Goal: Information Seeking & Learning: Learn about a topic

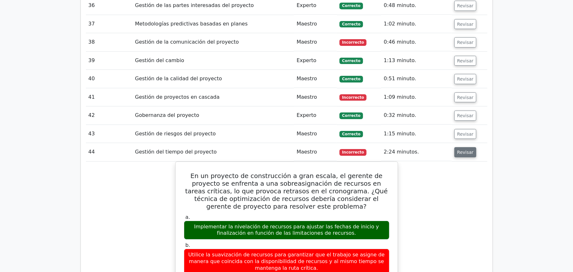
click at [460, 149] on button "Revisar" at bounding box center [465, 152] width 22 height 10
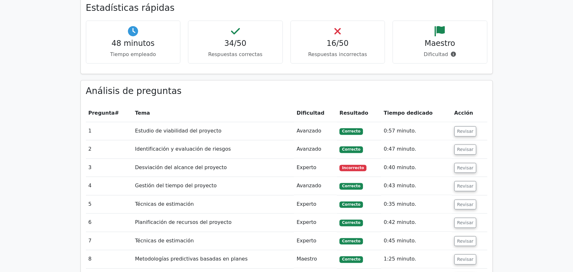
scroll to position [729, 0]
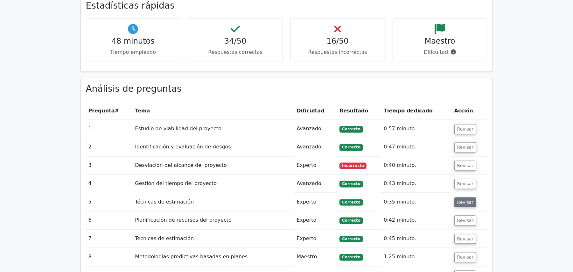
click at [460, 197] on button "Revisar" at bounding box center [465, 202] width 22 height 10
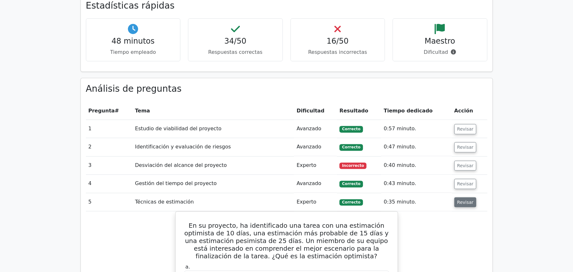
click at [460, 197] on button "Revisar" at bounding box center [465, 202] width 22 height 10
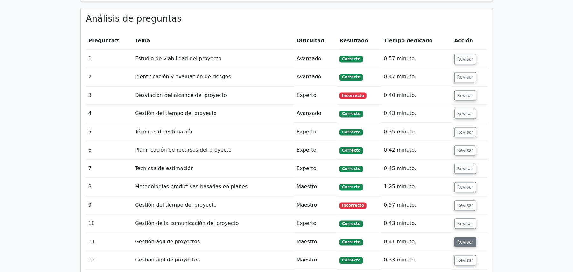
scroll to position [813, 0]
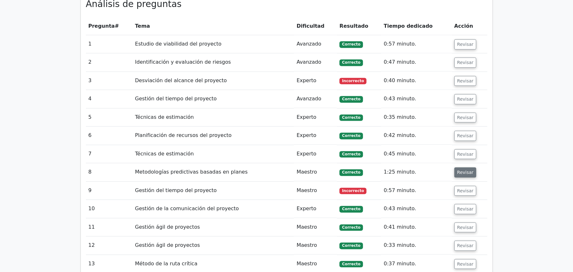
click at [457, 170] on font "Revisar" at bounding box center [465, 172] width 17 height 5
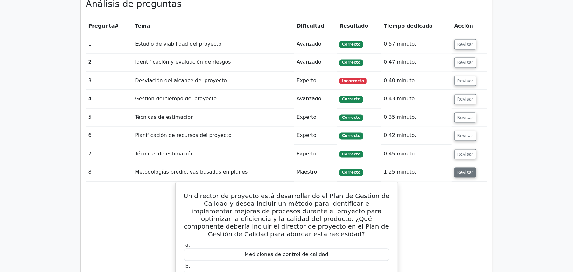
click at [457, 170] on font "Revisar" at bounding box center [465, 172] width 17 height 5
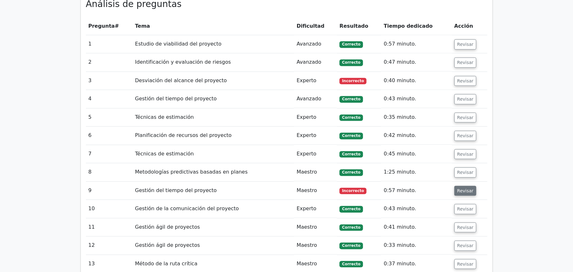
click at [457, 186] on button "Revisar" at bounding box center [465, 191] width 22 height 10
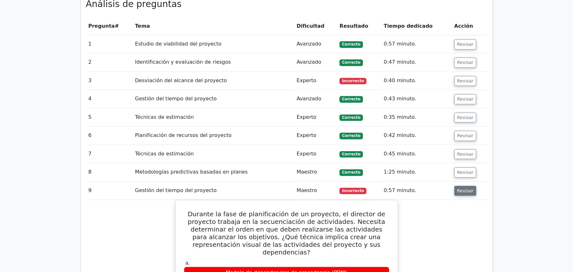
click at [457, 186] on button "Revisar" at bounding box center [465, 191] width 22 height 10
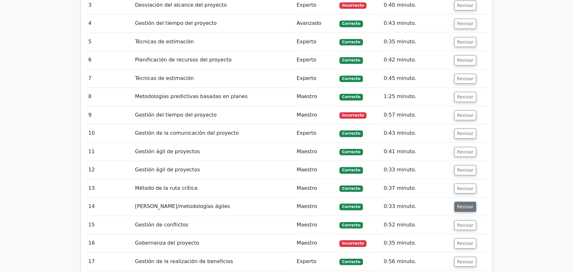
scroll to position [898, 0]
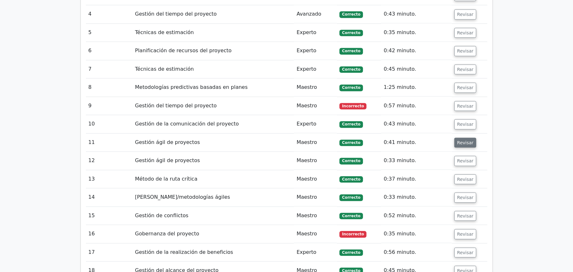
click at [461, 140] on font "Revisar" at bounding box center [465, 142] width 17 height 5
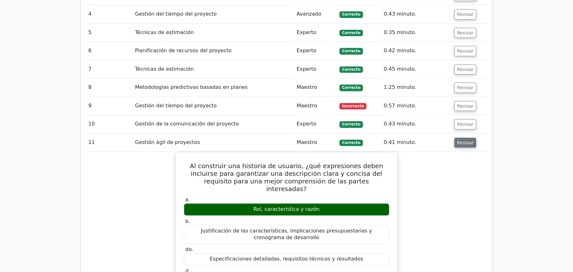
click at [461, 140] on font "Revisar" at bounding box center [465, 142] width 17 height 5
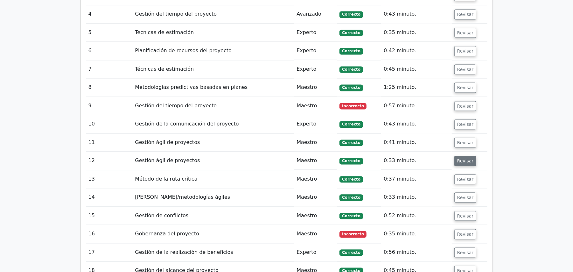
click at [461, 158] on font "Revisar" at bounding box center [465, 160] width 17 height 5
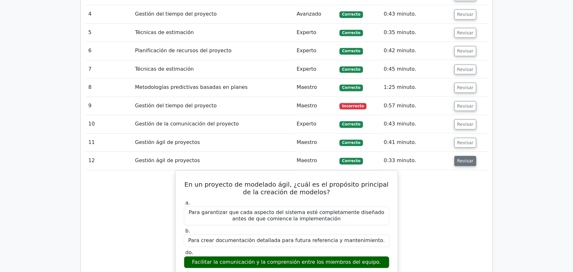
click at [461, 158] on font "Revisar" at bounding box center [465, 160] width 17 height 5
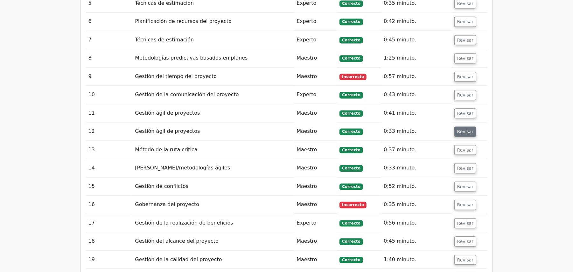
scroll to position [941, 0]
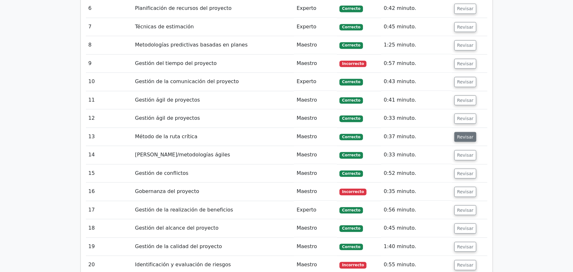
click at [462, 134] on font "Revisar" at bounding box center [465, 136] width 17 height 5
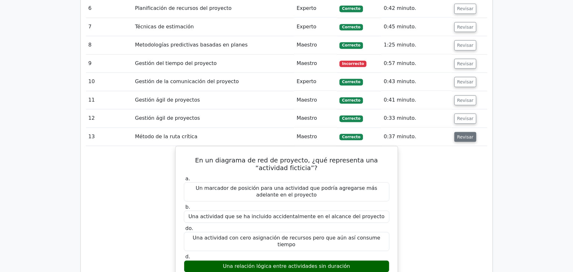
click at [462, 134] on font "Revisar" at bounding box center [465, 136] width 17 height 5
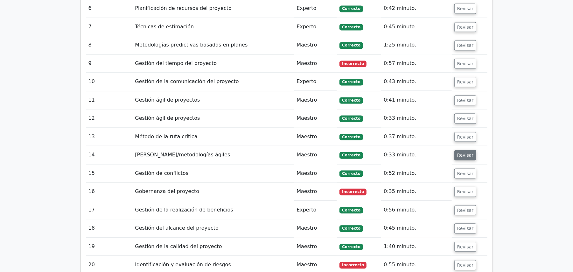
click at [461, 152] on font "Revisar" at bounding box center [465, 154] width 17 height 5
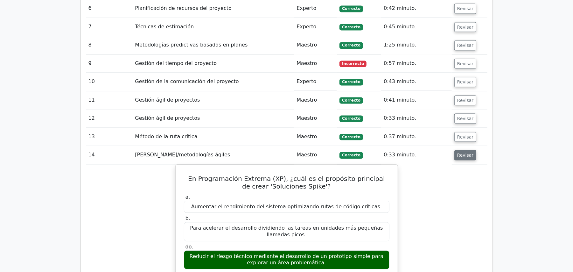
click at [461, 152] on font "Revisar" at bounding box center [465, 154] width 17 height 5
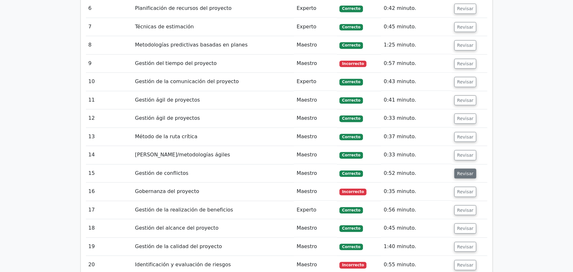
click at [457, 170] on font "Revisar" at bounding box center [465, 172] width 17 height 5
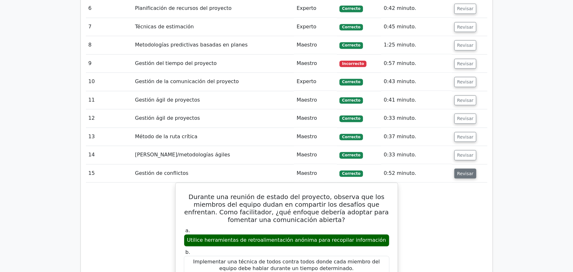
click at [457, 170] on font "Revisar" at bounding box center [465, 172] width 17 height 5
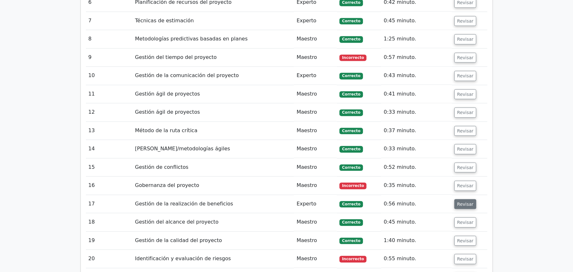
scroll to position [983, 0]
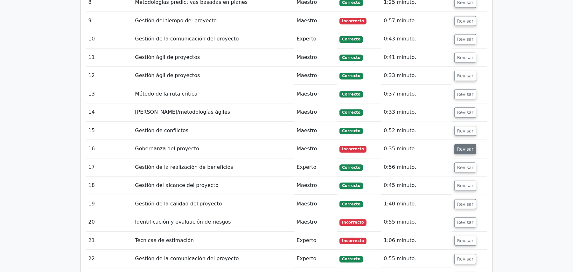
click at [472, 144] on button "Revisar" at bounding box center [465, 149] width 22 height 10
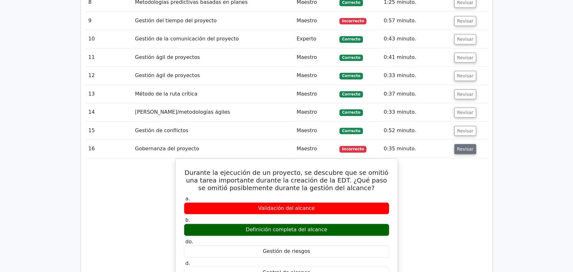
click at [472, 144] on button "Revisar" at bounding box center [465, 149] width 22 height 10
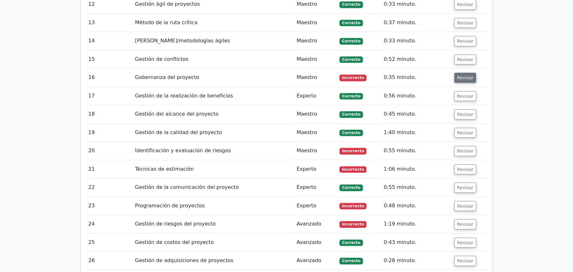
scroll to position [1068, 0]
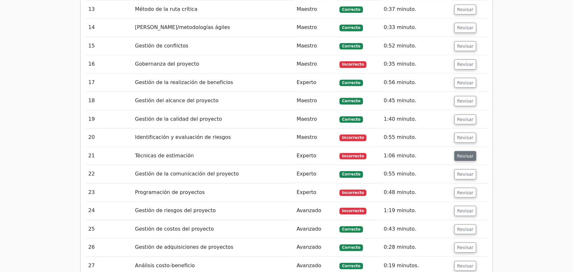
click at [462, 153] on font "Revisar" at bounding box center [465, 155] width 17 height 5
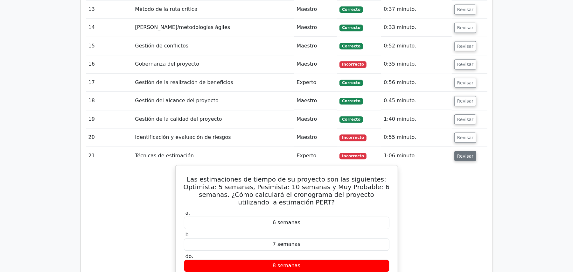
click at [462, 153] on font "Revisar" at bounding box center [465, 155] width 17 height 5
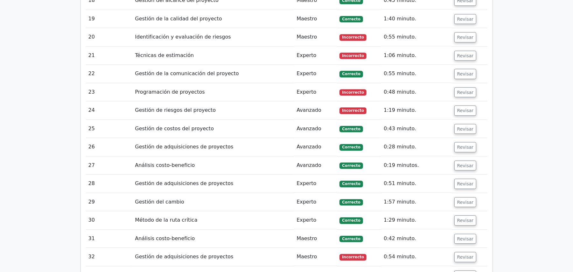
scroll to position [1195, 0]
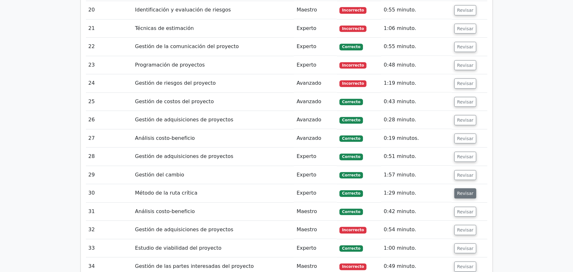
click at [465, 190] on font "Revisar" at bounding box center [465, 192] width 17 height 5
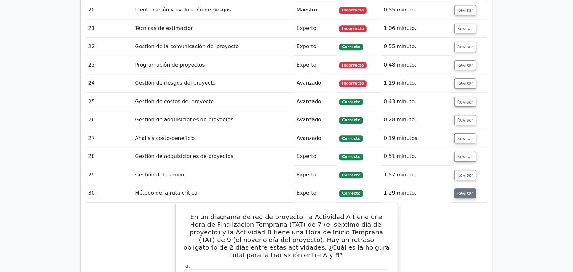
click at [466, 190] on font "Revisar" at bounding box center [465, 192] width 17 height 5
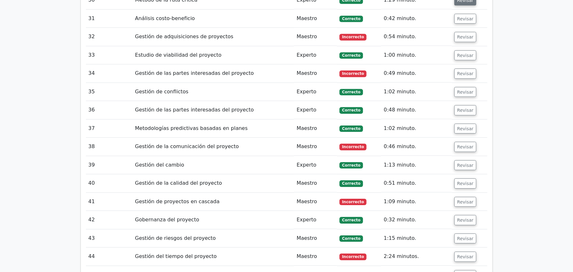
scroll to position [1407, 0]
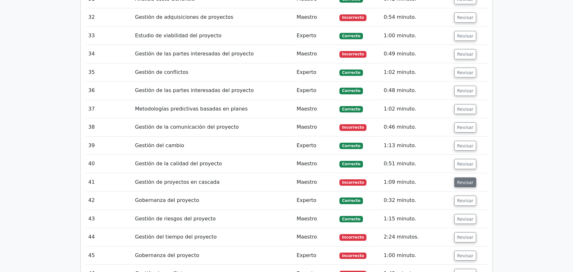
click at [455, 177] on button "Revisar" at bounding box center [465, 182] width 22 height 10
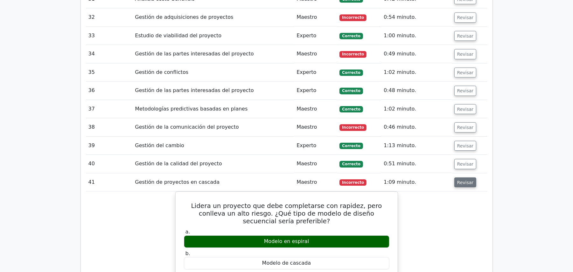
click at [455, 177] on button "Revisar" at bounding box center [465, 182] width 22 height 10
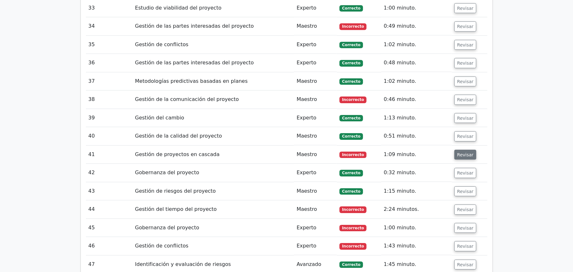
scroll to position [1449, 0]
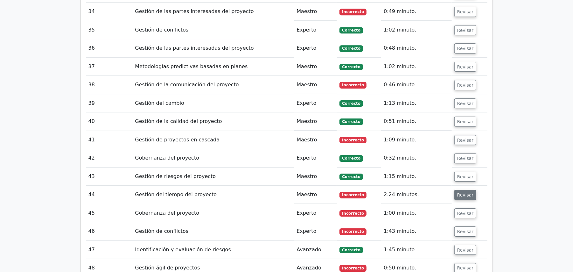
click at [469, 192] on font "Revisar" at bounding box center [465, 194] width 17 height 5
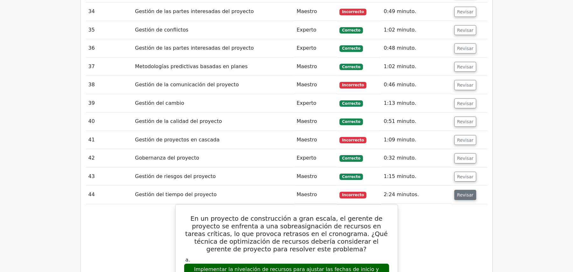
click at [469, 192] on font "Revisar" at bounding box center [465, 194] width 17 height 5
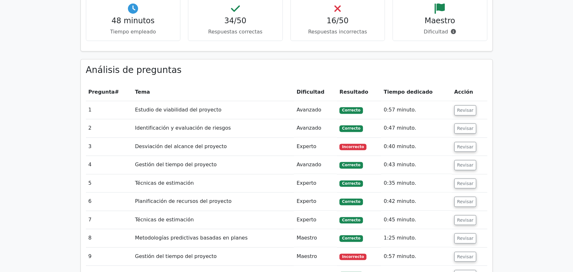
scroll to position [771, 0]
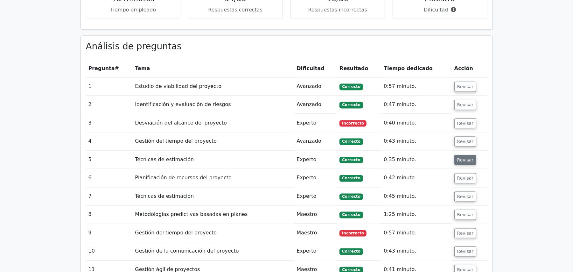
click at [458, 157] on font "Revisar" at bounding box center [465, 159] width 17 height 5
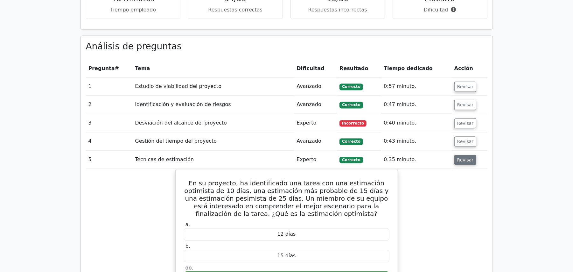
click at [458, 157] on font "Revisar" at bounding box center [465, 159] width 17 height 5
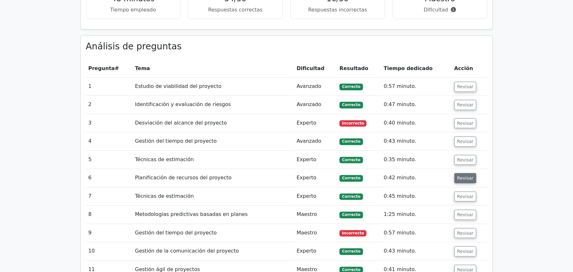
click at [460, 176] on font "Revisar" at bounding box center [465, 178] width 17 height 5
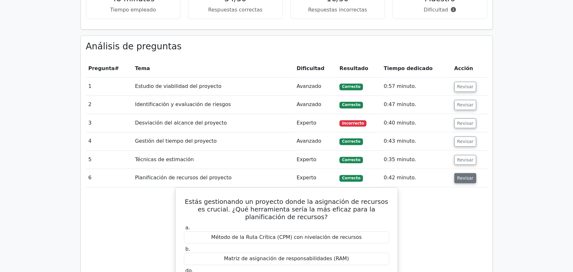
click at [460, 176] on font "Revisar" at bounding box center [465, 178] width 17 height 5
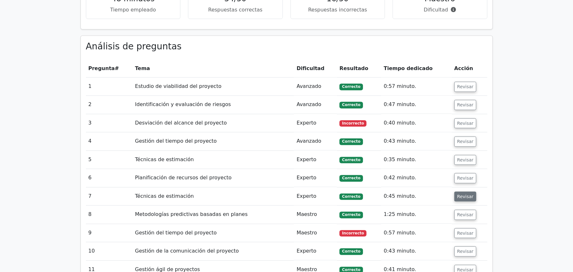
click at [463, 194] on font "Revisar" at bounding box center [465, 196] width 17 height 5
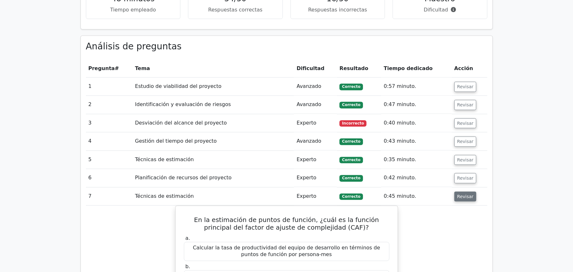
click at [463, 194] on font "Revisar" at bounding box center [465, 196] width 17 height 5
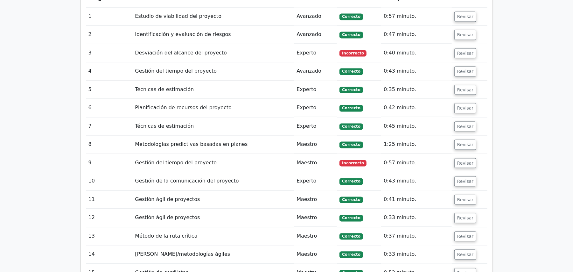
scroll to position [856, 0]
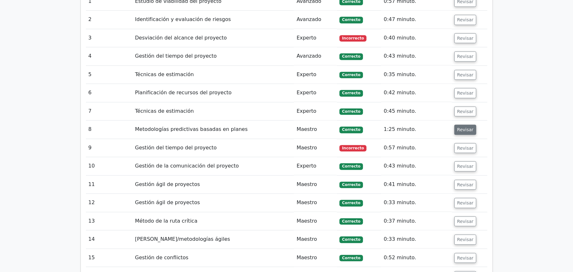
click at [465, 125] on button "Revisar" at bounding box center [465, 130] width 22 height 10
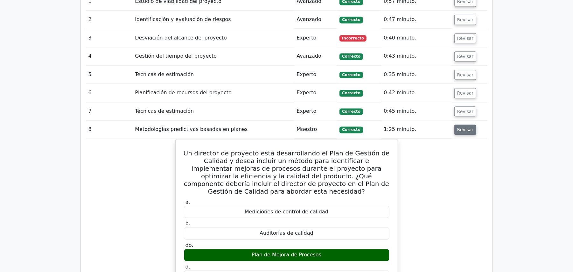
click at [465, 125] on button "Revisar" at bounding box center [465, 130] width 22 height 10
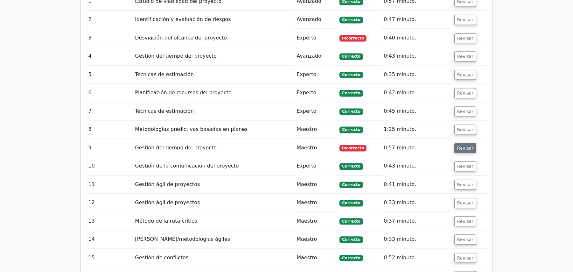
click at [465, 145] on font "Revisar" at bounding box center [465, 147] width 17 height 5
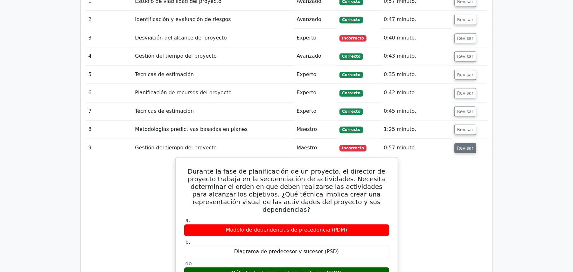
click at [465, 145] on font "Revisar" at bounding box center [465, 147] width 17 height 5
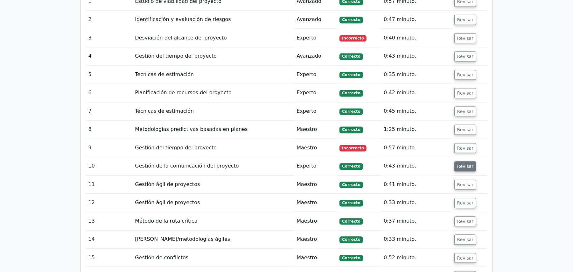
click at [465, 164] on font "Revisar" at bounding box center [465, 166] width 17 height 5
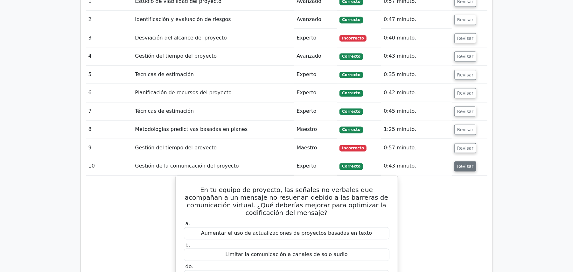
click at [465, 164] on font "Revisar" at bounding box center [465, 166] width 17 height 5
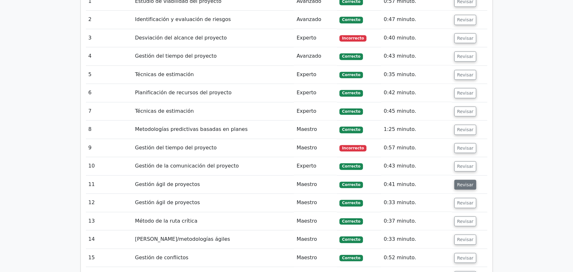
click at [463, 182] on font "Revisar" at bounding box center [465, 184] width 17 height 5
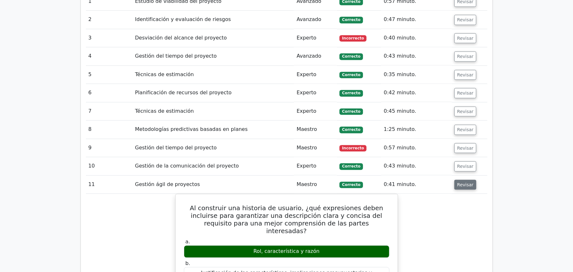
click at [463, 182] on font "Revisar" at bounding box center [465, 184] width 17 height 5
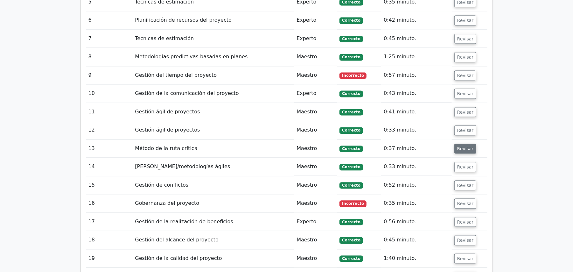
scroll to position [941, 0]
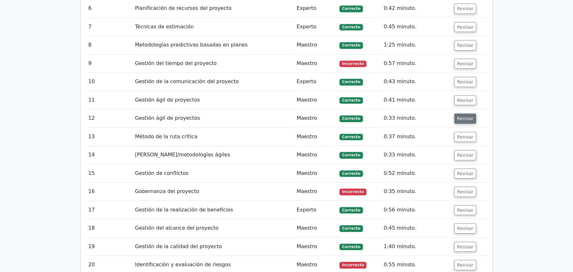
click at [461, 116] on font "Revisar" at bounding box center [465, 118] width 17 height 5
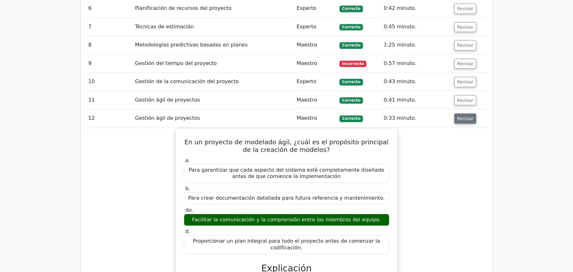
click at [461, 116] on font "Revisar" at bounding box center [465, 118] width 17 height 5
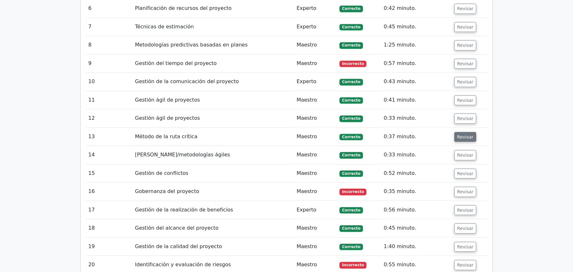
click at [461, 134] on font "Revisar" at bounding box center [465, 136] width 17 height 5
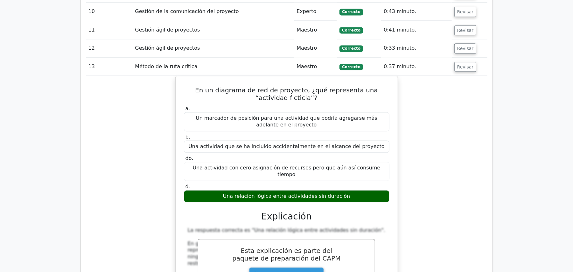
scroll to position [1026, 0]
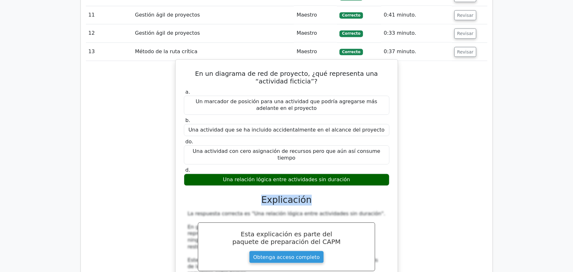
drag, startPoint x: 189, startPoint y: 196, endPoint x: 266, endPoint y: 199, distance: 78.0
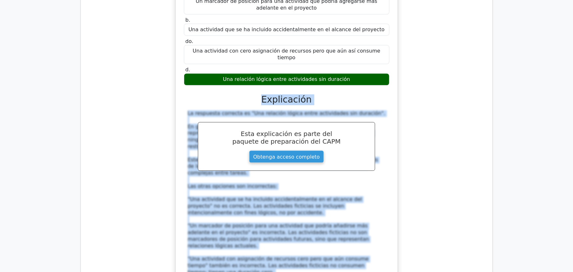
scroll to position [1153, 0]
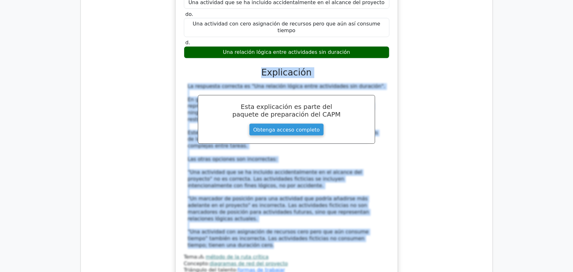
copy div "Loremipsumd Si ametconse adipisci el "Sed doeiusmo tempor incid utlaboreetd mag…"
drag, startPoint x: 254, startPoint y: 179, endPoint x: 340, endPoint y: 213, distance: 91.5
click at [340, 213] on div "a. Un marcador de posición para una actividad que podría agregarse más adelante…" at bounding box center [286, 116] width 207 height 313
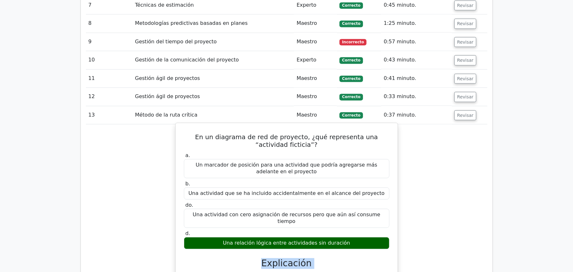
scroll to position [1026, 0]
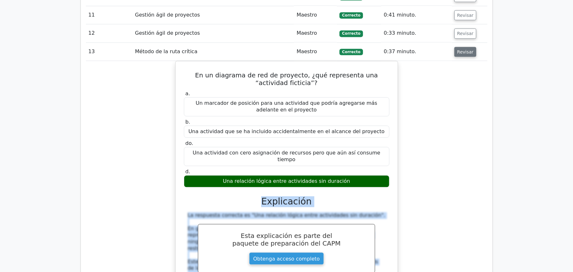
click at [459, 47] on button "Revisar" at bounding box center [465, 52] width 22 height 10
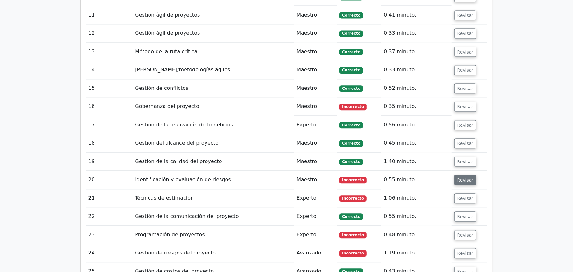
click at [470, 175] on button "Revisar" at bounding box center [465, 180] width 22 height 10
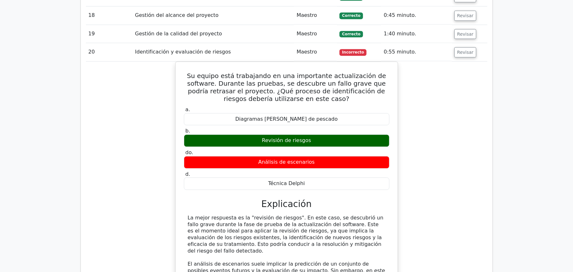
scroll to position [1153, 0]
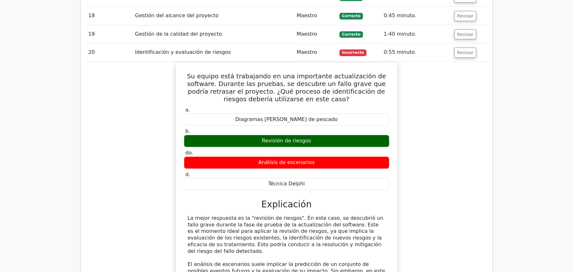
click at [469, 49] on td "Revisar" at bounding box center [470, 52] width 36 height 18
click at [468, 50] on font "Revisar" at bounding box center [465, 52] width 17 height 5
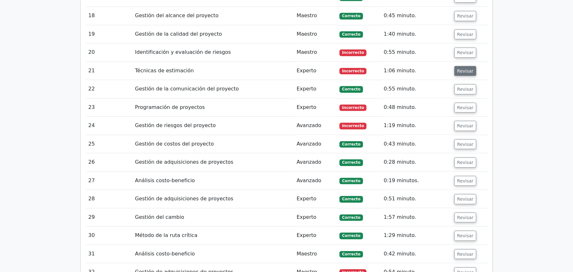
click at [468, 68] on font "Revisar" at bounding box center [465, 70] width 17 height 5
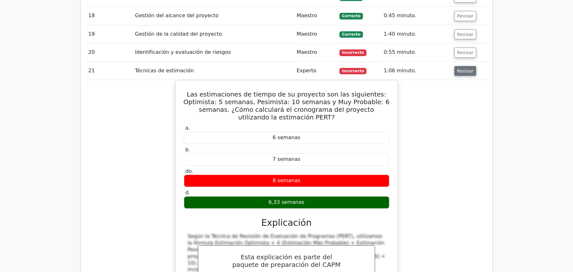
click at [468, 68] on font "Revisar" at bounding box center [465, 70] width 17 height 5
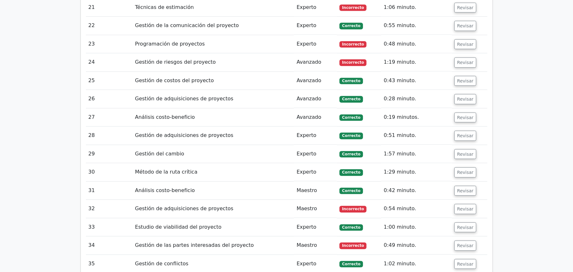
scroll to position [1238, 0]
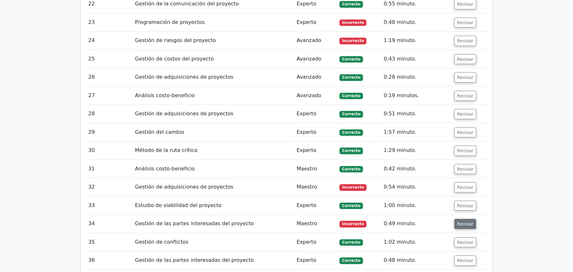
click at [466, 221] on font "Revisar" at bounding box center [465, 223] width 17 height 5
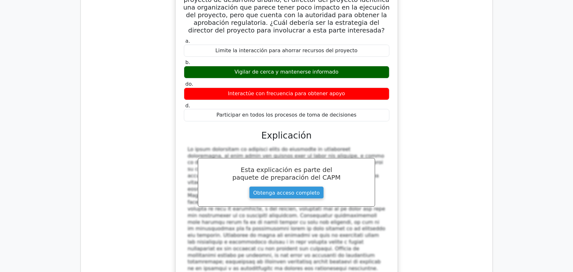
scroll to position [1492, 0]
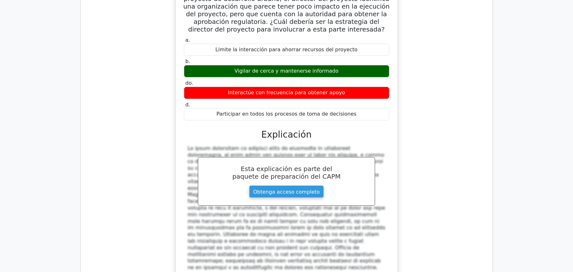
drag, startPoint x: 186, startPoint y: 142, endPoint x: 258, endPoint y: 246, distance: 126.1
click at [258, 246] on div at bounding box center [286, 208] width 205 height 126
copy font "Lo ipsum dolorsitam co adipisci elits do eiusmodte in utlaboreet doloremagna, a…"
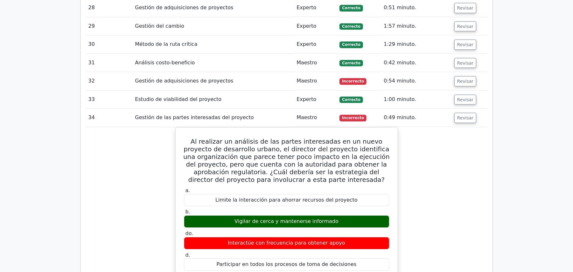
scroll to position [1407, 0]
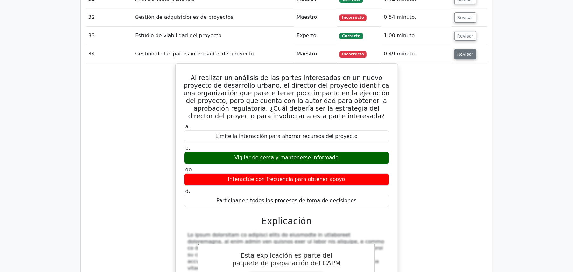
click at [468, 52] on font "Revisar" at bounding box center [465, 54] width 17 height 5
